Goal: Task Accomplishment & Management: Manage account settings

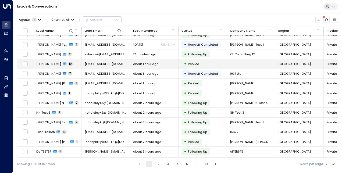
scroll to position [35, 0]
click at [47, 62] on span "[PERSON_NAME]" at bounding box center [48, 63] width 25 height 4
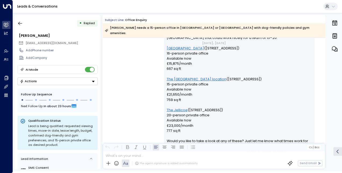
scroll to position [645, 0]
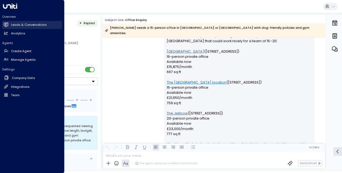
click at [8, 24] on icon at bounding box center [6, 24] width 5 height 3
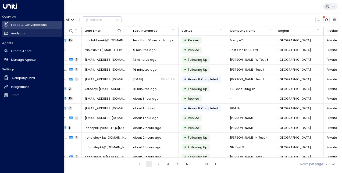
click at [6, 30] on link "Analytics Analytics" at bounding box center [32, 33] width 60 height 8
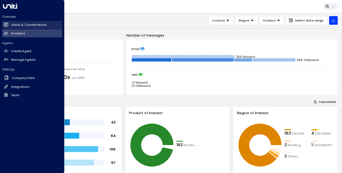
click at [9, 25] on link "Leads & Conversations Leads & Conversations" at bounding box center [32, 25] width 60 height 8
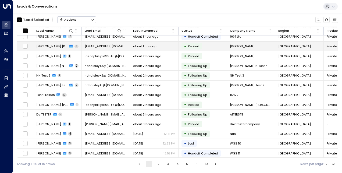
scroll to position [71, 0]
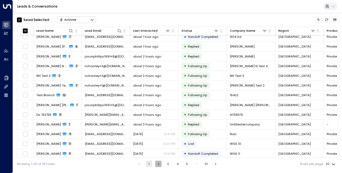
click at [158, 164] on button "2" at bounding box center [158, 164] width 6 height 6
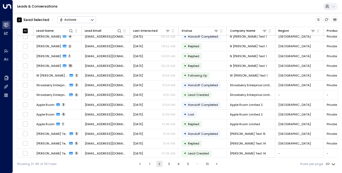
scroll to position [71, 0]
click at [167, 165] on button "3" at bounding box center [168, 164] width 6 height 6
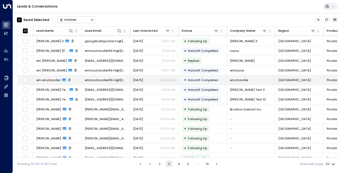
scroll to position [72, 0]
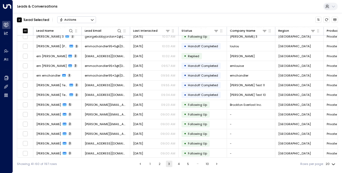
click at [176, 164] on button "4" at bounding box center [178, 164] width 6 height 6
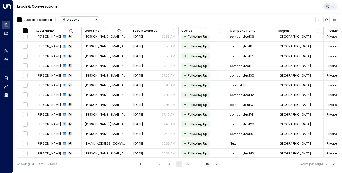
scroll to position [71, 0]
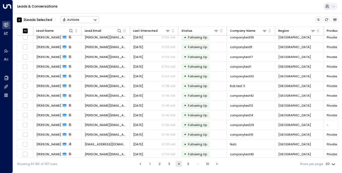
click at [78, 19] on button "Actions" at bounding box center [79, 19] width 39 height 6
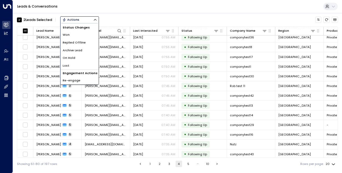
click at [78, 51] on span "Archive Lead" at bounding box center [73, 50] width 20 height 5
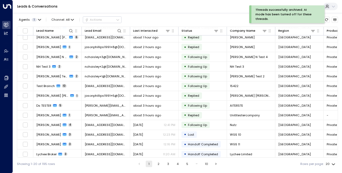
click at [166, 166] on button "3" at bounding box center [168, 164] width 6 height 6
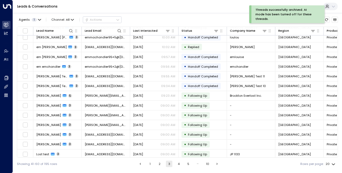
scroll to position [72, 0]
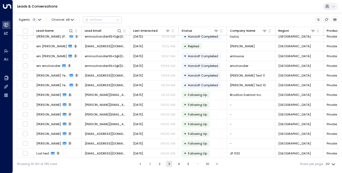
click at [178, 165] on button "4" at bounding box center [178, 164] width 6 height 6
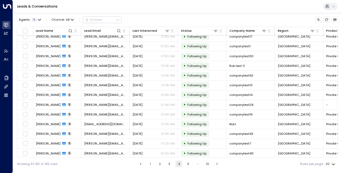
scroll to position [71, 1]
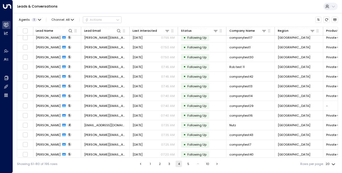
click at [186, 163] on button "5" at bounding box center [188, 164] width 6 height 6
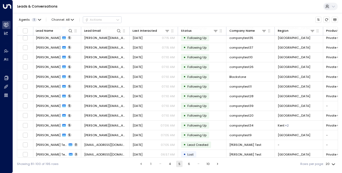
scroll to position [72, 1]
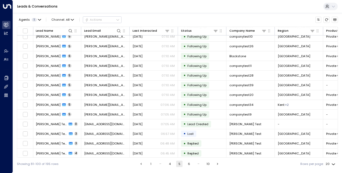
click at [189, 162] on button "6" at bounding box center [189, 164] width 6 height 6
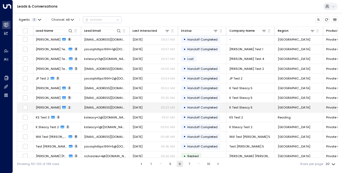
scroll to position [72, 1]
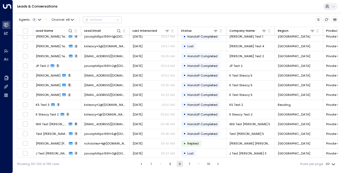
click at [183, 165] on ul "1 … 5 6 7 … 10" at bounding box center [180, 164] width 84 height 6
click at [184, 165] on ul "1 … 5 6 7 … 10" at bounding box center [180, 164] width 84 height 6
click at [188, 164] on button "7" at bounding box center [189, 164] width 6 height 6
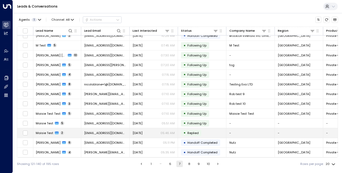
scroll to position [0, 1]
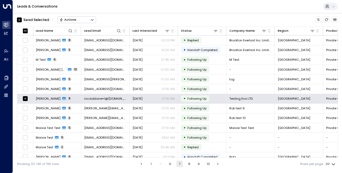
click at [71, 19] on div "Actions" at bounding box center [67, 20] width 17 height 4
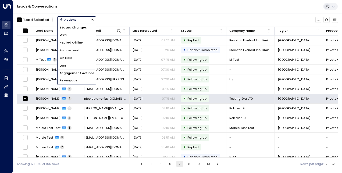
click at [106, 21] on div "1 Lead Selected Actions Status Changes Won Replied Offline Archive Lead On Hold…" at bounding box center [177, 19] width 321 height 9
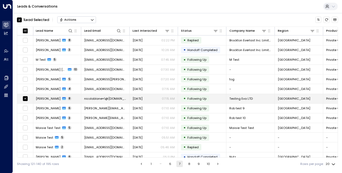
click at [43, 97] on span "[PERSON_NAME]" at bounding box center [48, 98] width 25 height 4
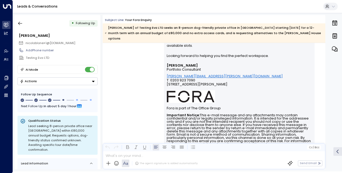
scroll to position [641, 0]
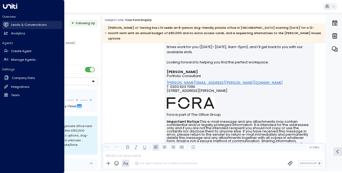
click at [9, 25] on link "Leads & Conversations Leads & Conversations" at bounding box center [32, 25] width 60 height 8
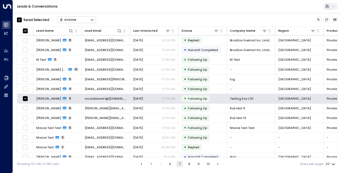
click at [150, 167] on button "1" at bounding box center [151, 164] width 6 height 6
